Goal: Task Accomplishment & Management: Use online tool/utility

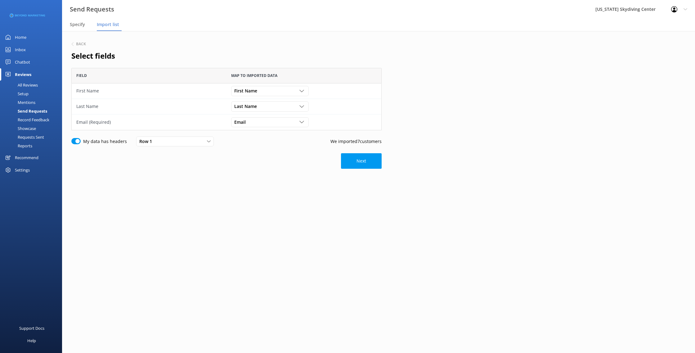
scroll to position [62, 310]
click at [80, 24] on span "Specify" at bounding box center [77, 24] width 15 height 6
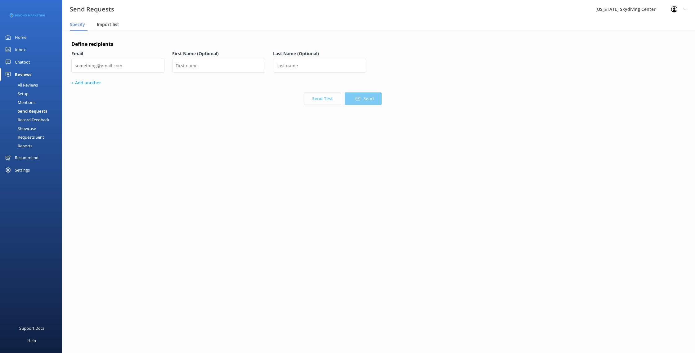
click at [99, 24] on span "Import list" at bounding box center [108, 24] width 22 height 6
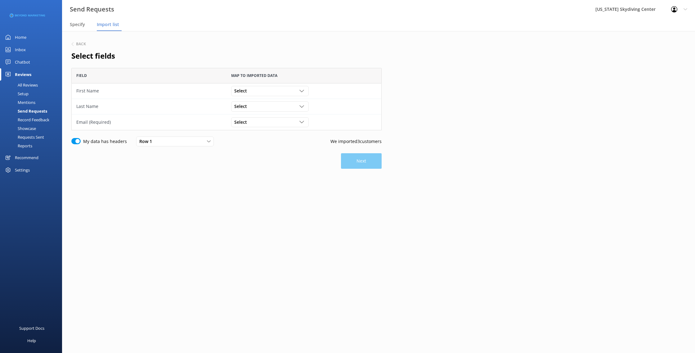
scroll to position [62, 310]
click at [243, 90] on span "Select" at bounding box center [242, 90] width 16 height 7
click at [251, 121] on link "First Name" at bounding box center [269, 116] width 77 height 12
click at [251, 97] on div "First Name Customer Id First Name Last Name Email Gender Age Weight Day of birt…" at bounding box center [303, 91] width 155 height 16
click at [251, 106] on div "Select" at bounding box center [270, 106] width 74 height 7
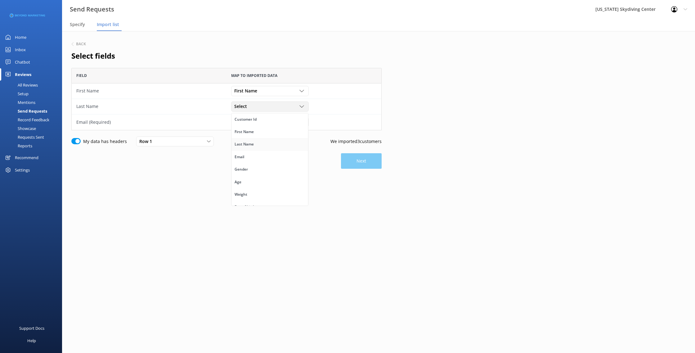
click at [255, 143] on link "Last Name" at bounding box center [269, 144] width 77 height 12
click at [256, 122] on div "Select" at bounding box center [270, 122] width 74 height 7
click at [264, 171] on link "Email" at bounding box center [269, 172] width 77 height 12
click at [345, 159] on button "Next" at bounding box center [361, 161] width 41 height 16
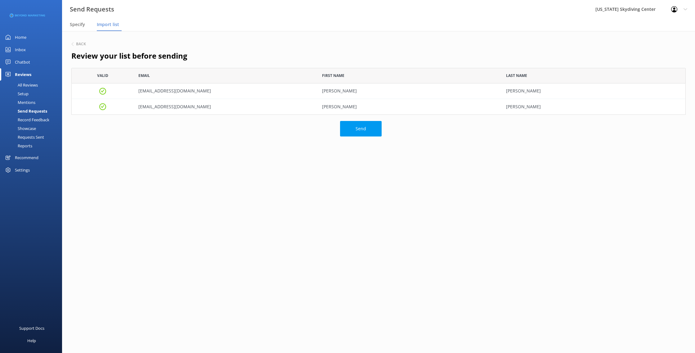
scroll to position [47, 614]
click at [359, 126] on button "Send" at bounding box center [361, 129] width 42 height 16
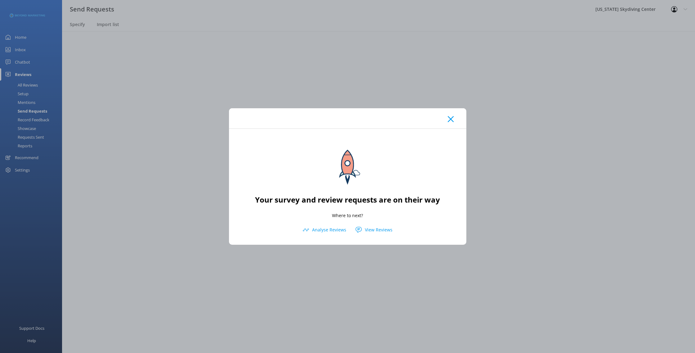
click at [453, 119] on div at bounding box center [347, 118] width 237 height 20
click at [449, 121] on use at bounding box center [451, 119] width 6 height 6
